Goal: Navigation & Orientation: Find specific page/section

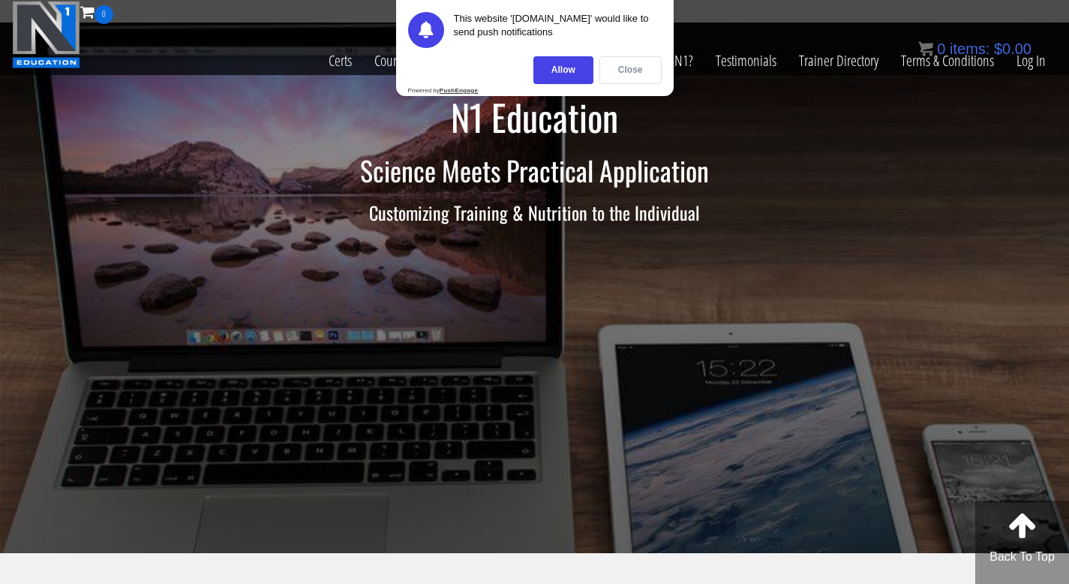
click at [635, 72] on div "Close" at bounding box center [630, 70] width 62 height 28
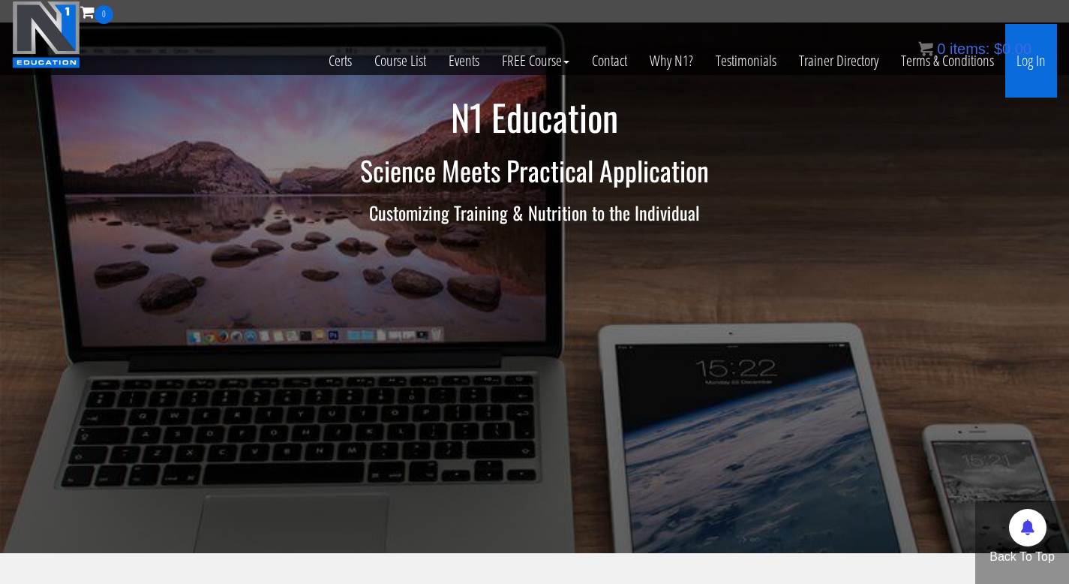
click at [1025, 67] on link "Log In" at bounding box center [1031, 61] width 52 height 74
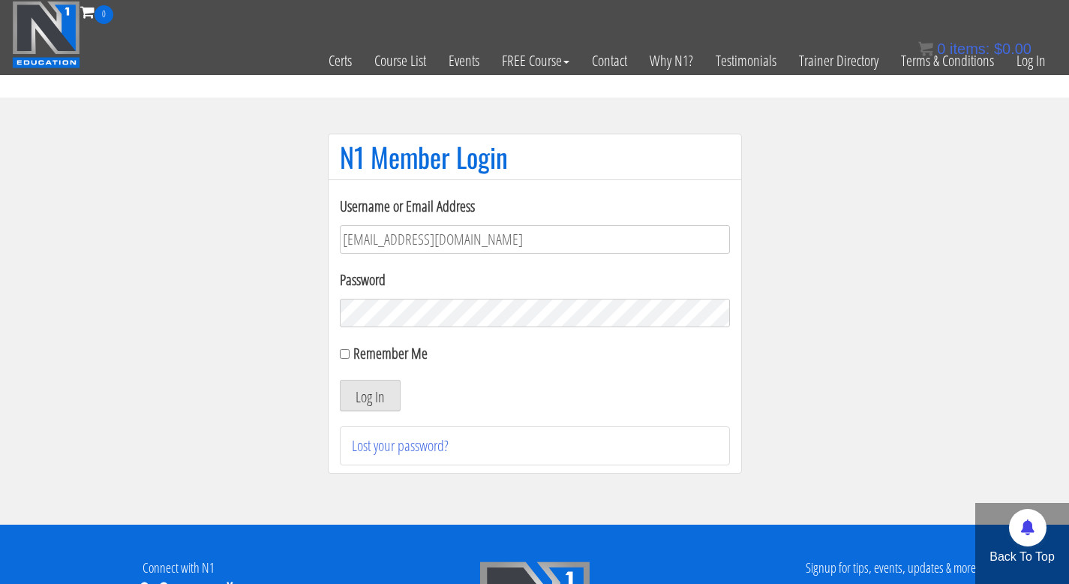
type input "malte@mtmgym.de"
click at [368, 397] on button "Log In" at bounding box center [370, 396] width 61 height 32
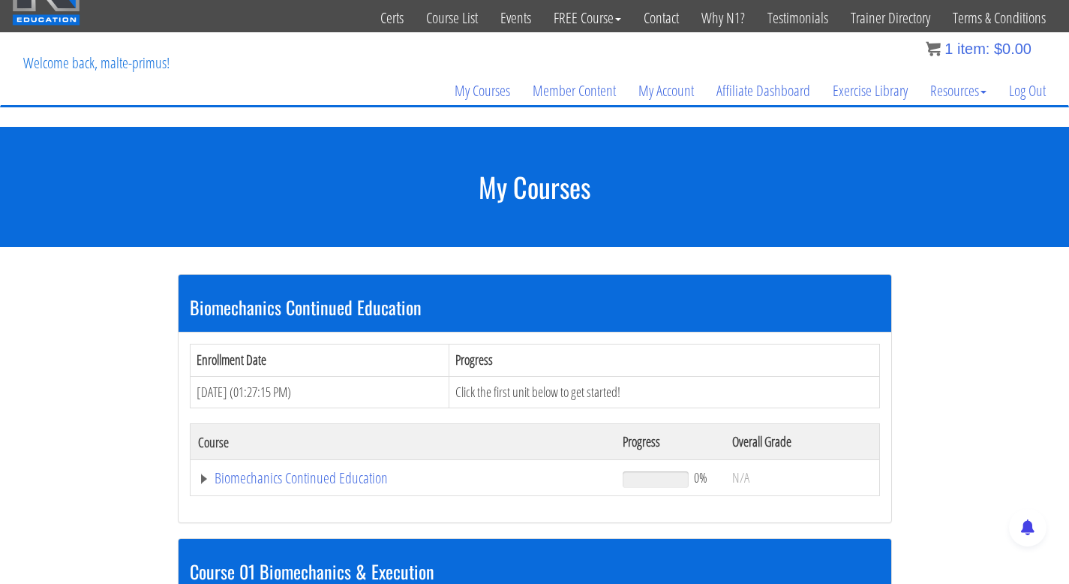
scroll to position [36, 0]
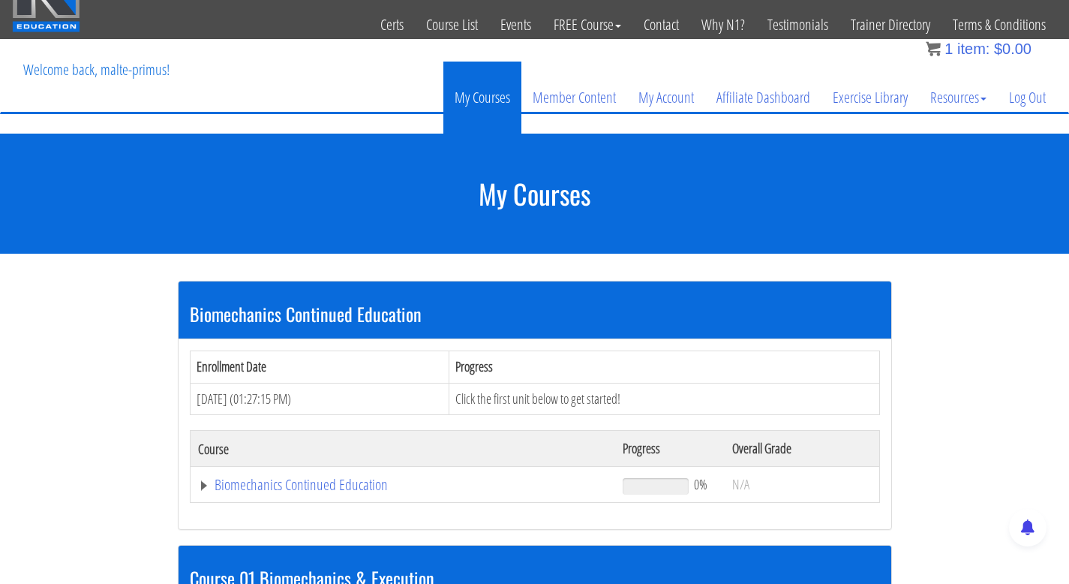
click at [499, 97] on link "My Courses" at bounding box center [482, 98] width 78 height 72
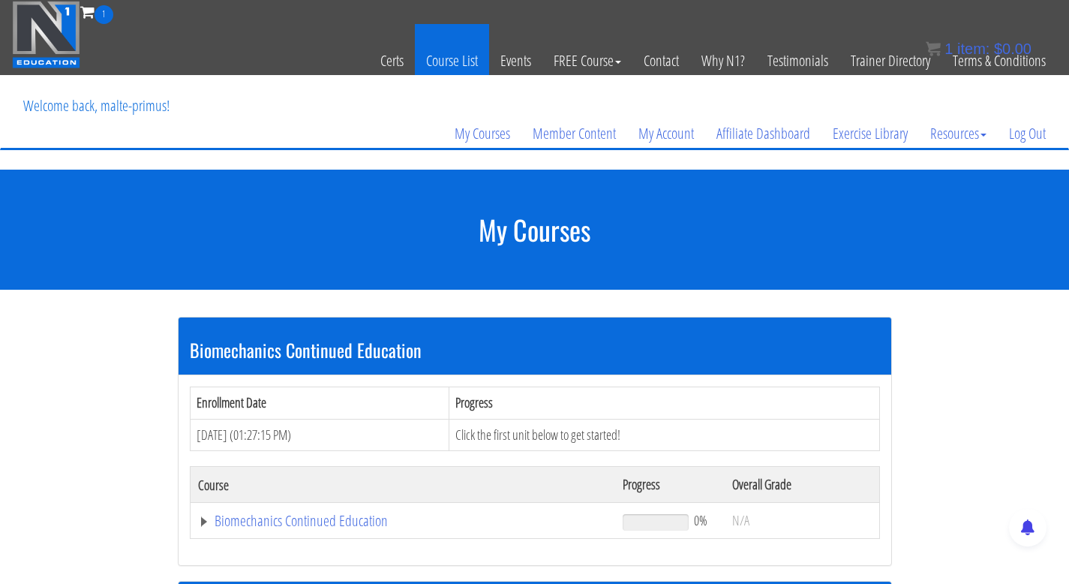
click at [451, 61] on link "Course List" at bounding box center [452, 61] width 74 height 74
